Goal: Information Seeking & Learning: Learn about a topic

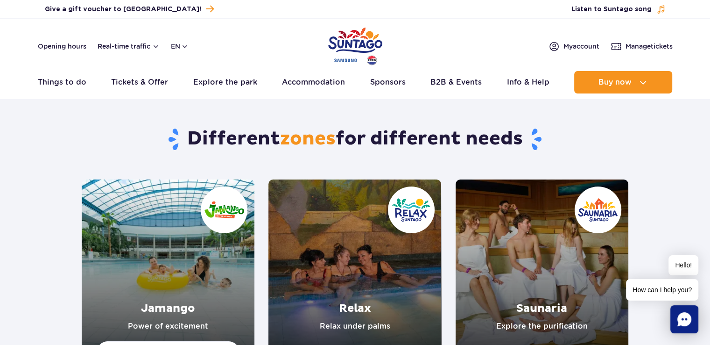
click at [163, 236] on link "Jamango" at bounding box center [168, 265] width 173 height 173
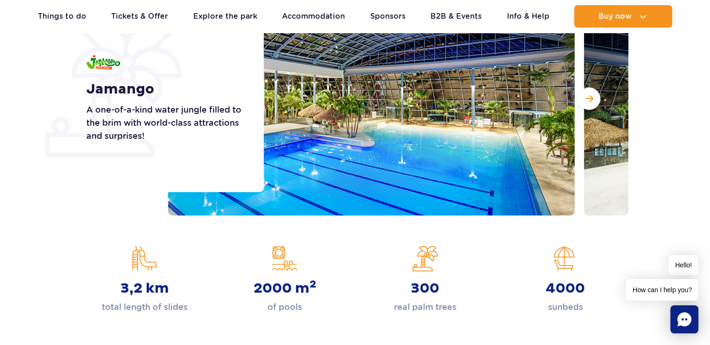
scroll to position [187, 0]
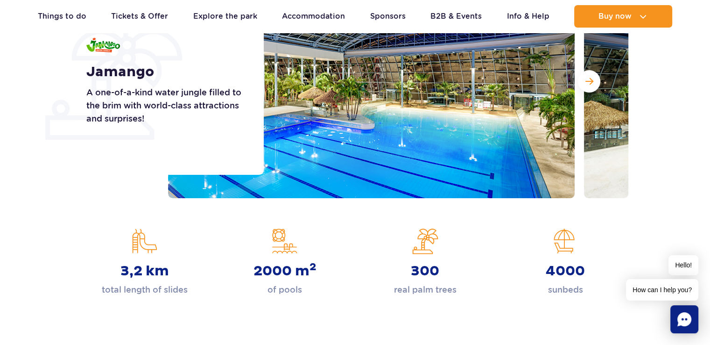
click at [499, 130] on img at bounding box center [371, 82] width 407 height 234
click at [593, 82] on span "Next slide" at bounding box center [590, 81] width 8 height 8
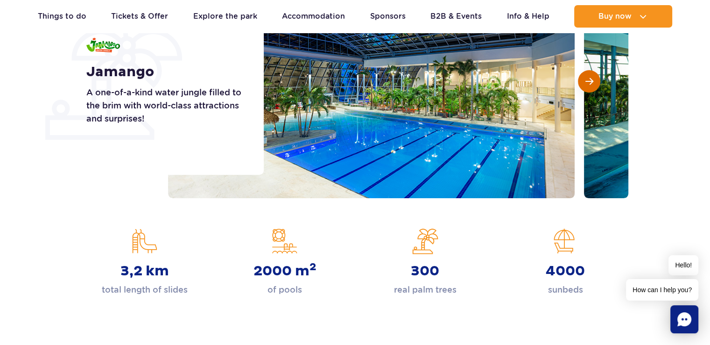
click at [593, 82] on span "Next slide" at bounding box center [590, 81] width 8 height 8
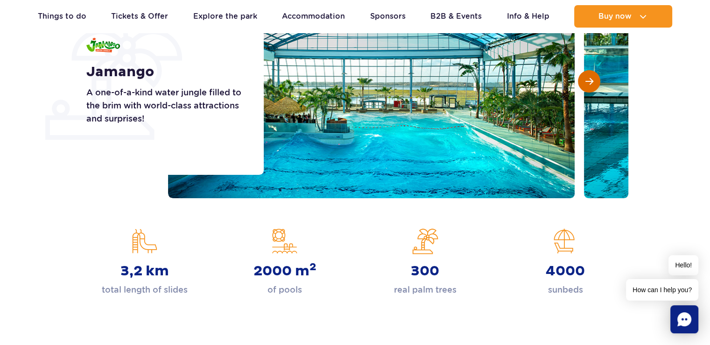
click at [593, 82] on span "Next slide" at bounding box center [590, 81] width 8 height 8
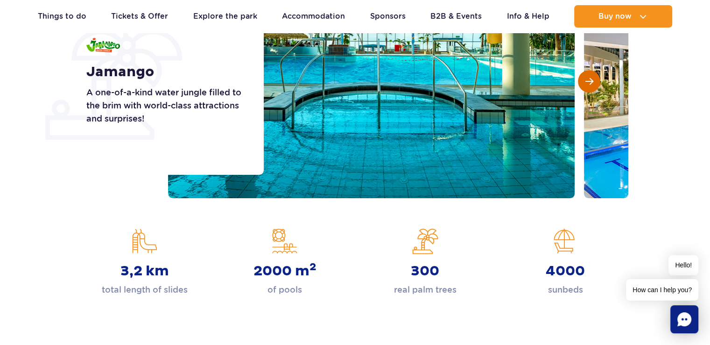
click at [593, 82] on span "Next slide" at bounding box center [590, 81] width 8 height 8
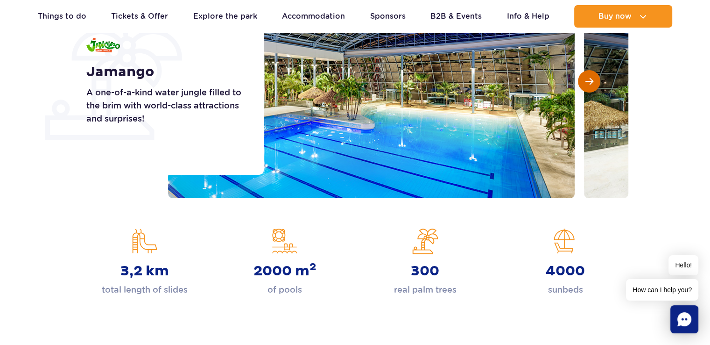
click at [593, 82] on span "Next slide" at bounding box center [590, 81] width 8 height 8
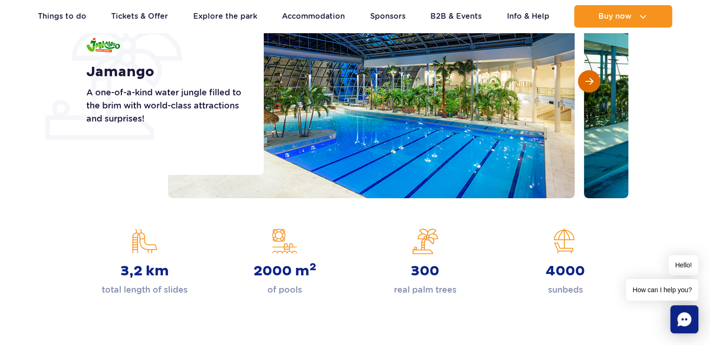
click at [593, 82] on span "Next slide" at bounding box center [590, 81] width 8 height 8
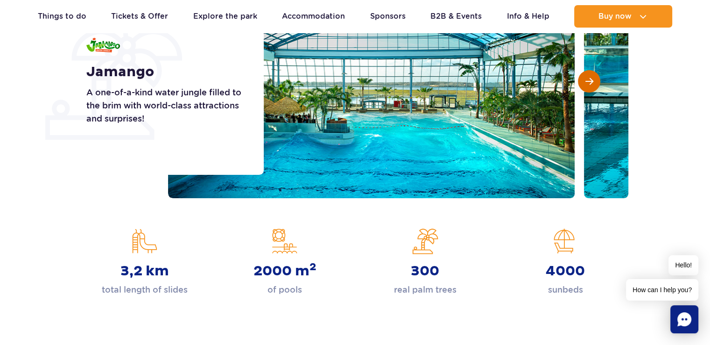
click at [593, 82] on span "Next slide" at bounding box center [590, 81] width 8 height 8
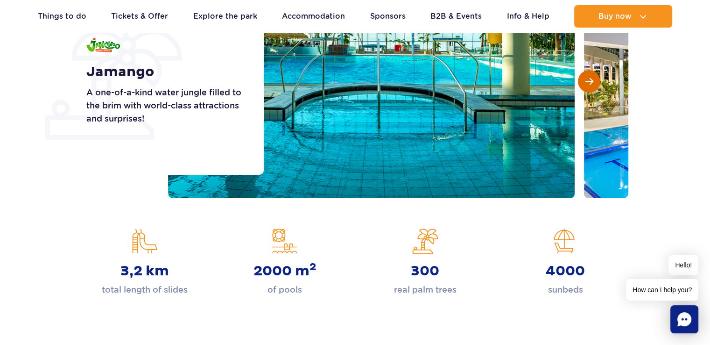
click at [593, 82] on span "Next slide" at bounding box center [590, 81] width 8 height 8
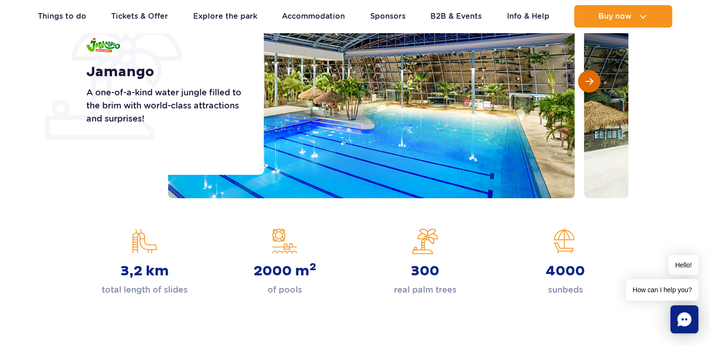
click at [593, 82] on span "Next slide" at bounding box center [590, 81] width 8 height 8
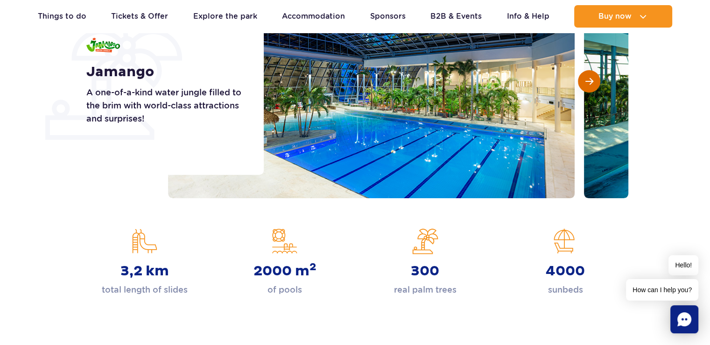
click at [593, 82] on span "Next slide" at bounding box center [590, 81] width 8 height 8
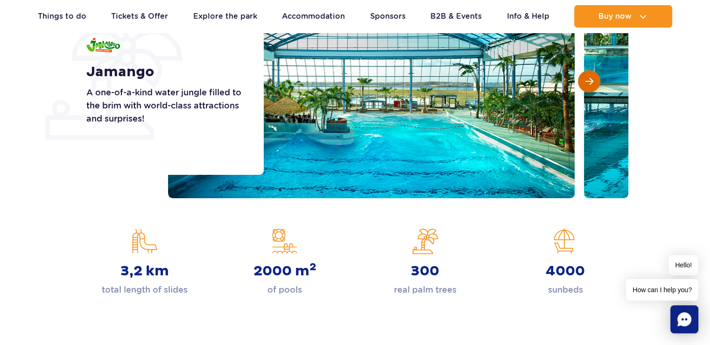
click at [593, 82] on span "Next slide" at bounding box center [590, 81] width 8 height 8
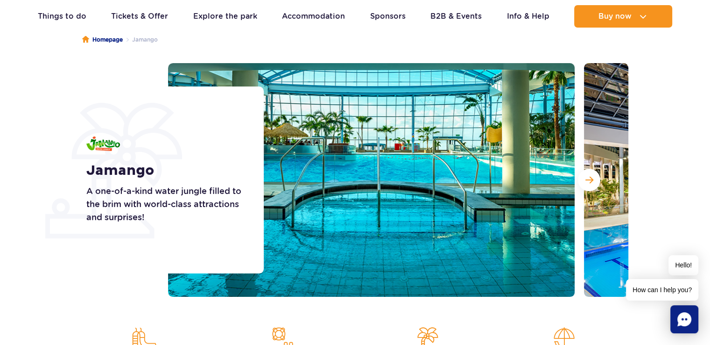
scroll to position [0, 0]
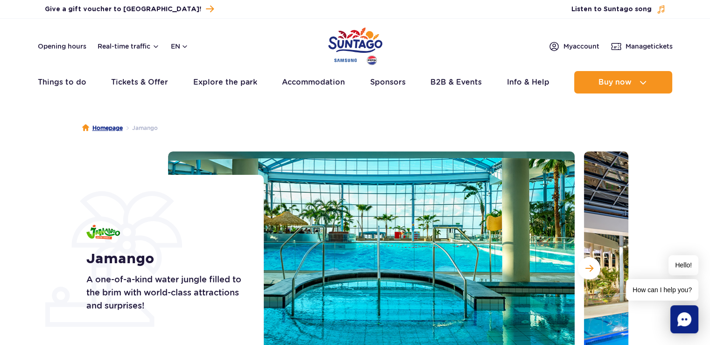
click at [106, 127] on link "Homepage" at bounding box center [102, 127] width 41 height 9
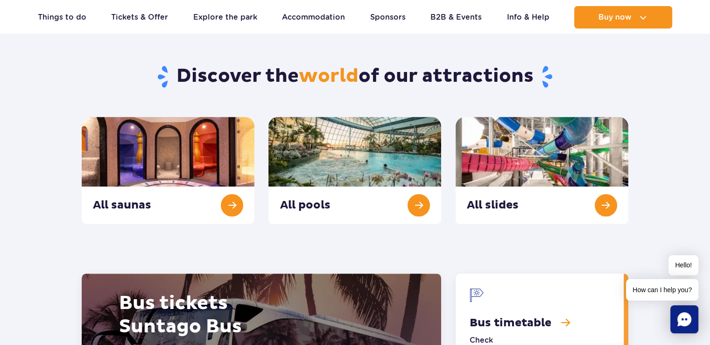
scroll to position [943, 0]
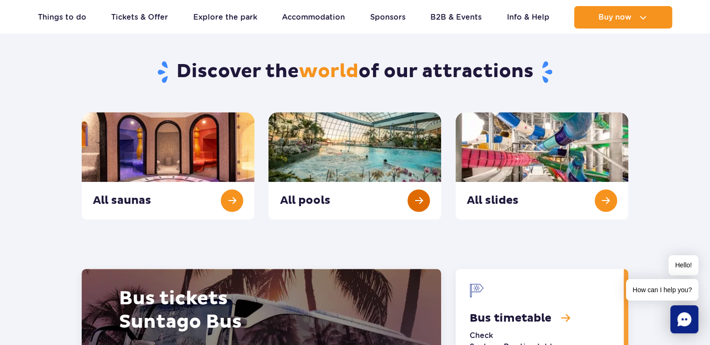
click at [355, 148] on link "All pools" at bounding box center [355, 165] width 173 height 107
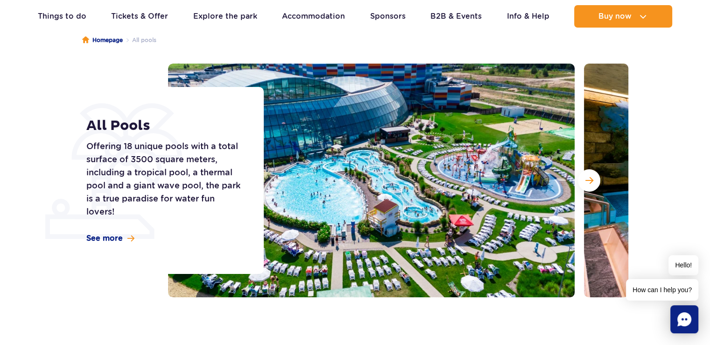
scroll to position [84, 0]
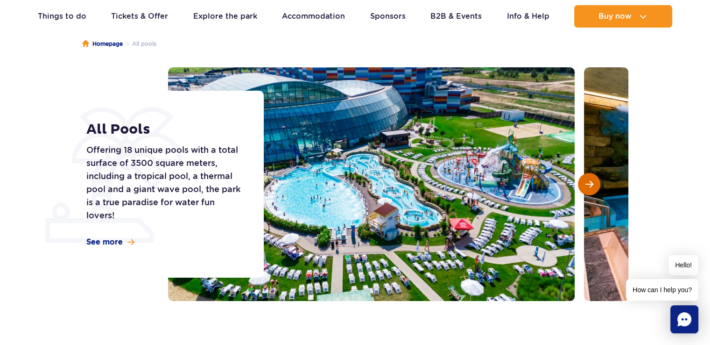
click at [589, 182] on span "Next slide" at bounding box center [590, 184] width 8 height 8
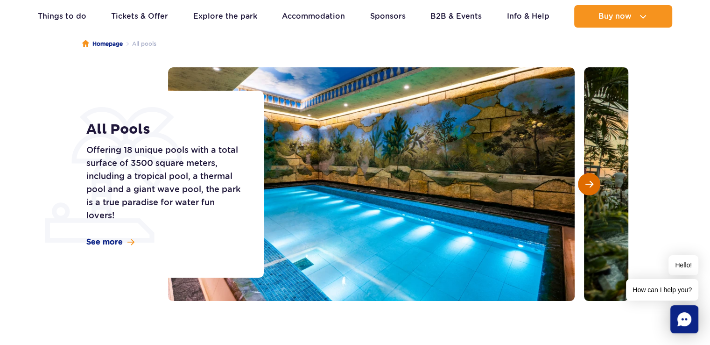
click at [589, 182] on span "Next slide" at bounding box center [590, 184] width 8 height 8
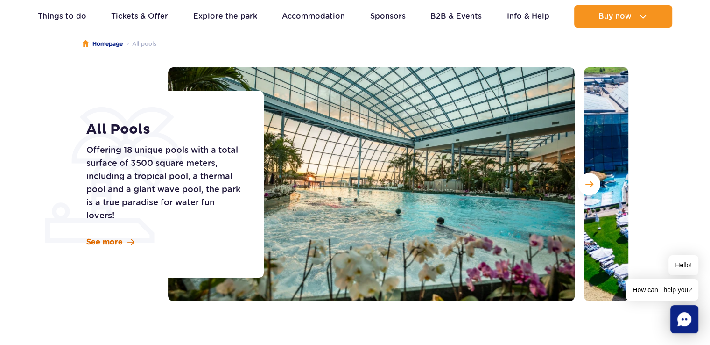
click at [99, 241] on span "See more" at bounding box center [104, 242] width 36 height 10
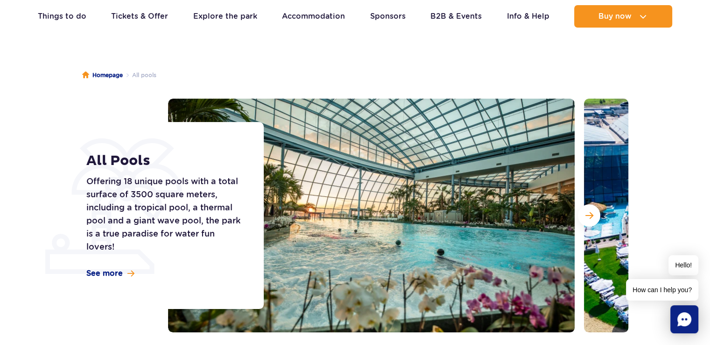
scroll to position [57, 0]
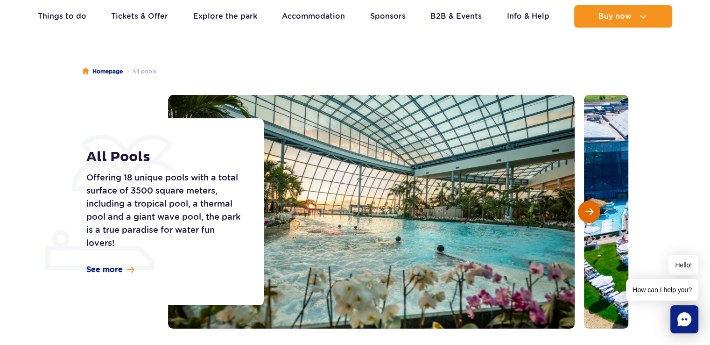
click at [583, 217] on button "Next slide" at bounding box center [589, 211] width 22 height 22
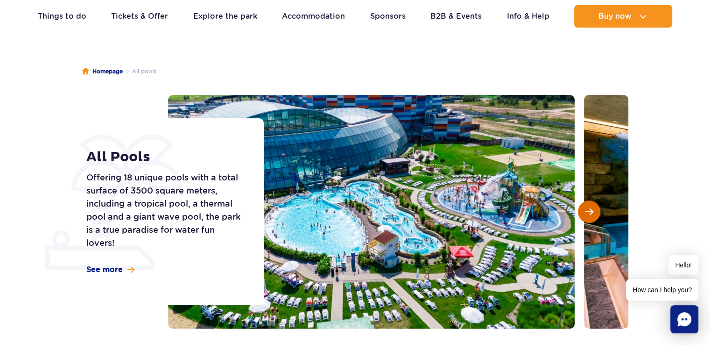
click at [583, 217] on button "Next slide" at bounding box center [589, 211] width 22 height 22
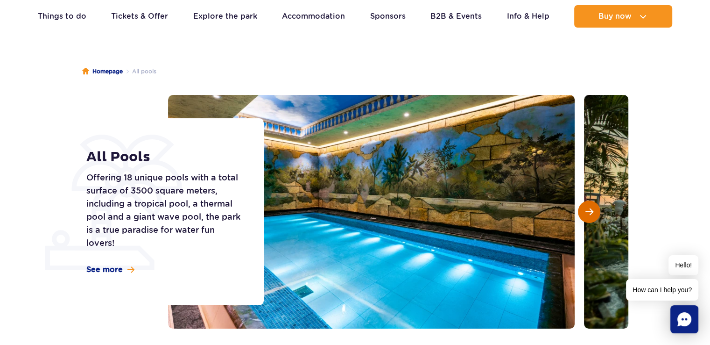
click at [583, 217] on button "Next slide" at bounding box center [589, 211] width 22 height 22
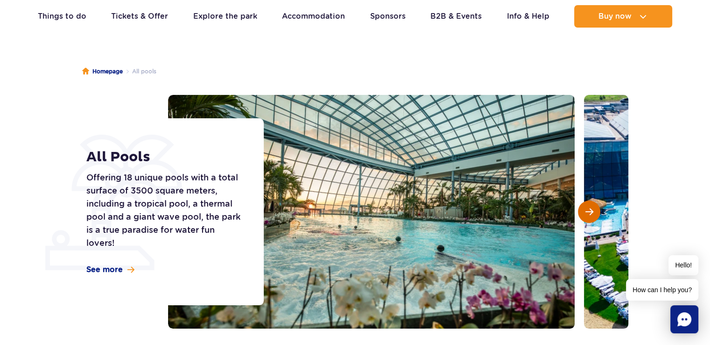
click at [583, 217] on button "Next slide" at bounding box center [589, 211] width 22 height 22
